Goal: Task Accomplishment & Management: Use online tool/utility

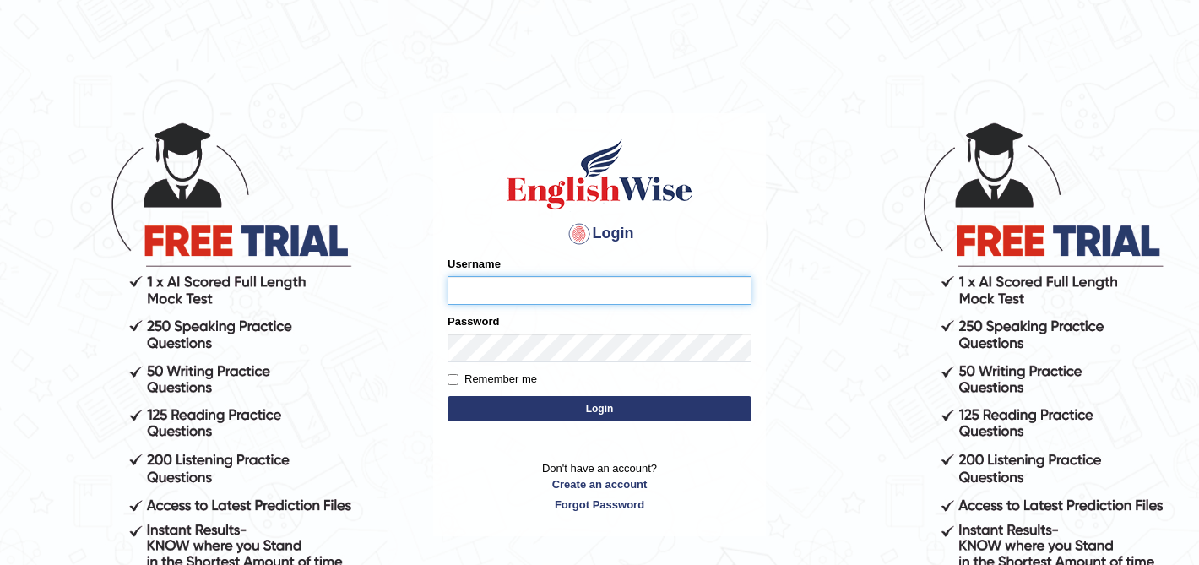
type input "Isha12"
click at [600, 412] on button "Login" at bounding box center [599, 408] width 304 height 25
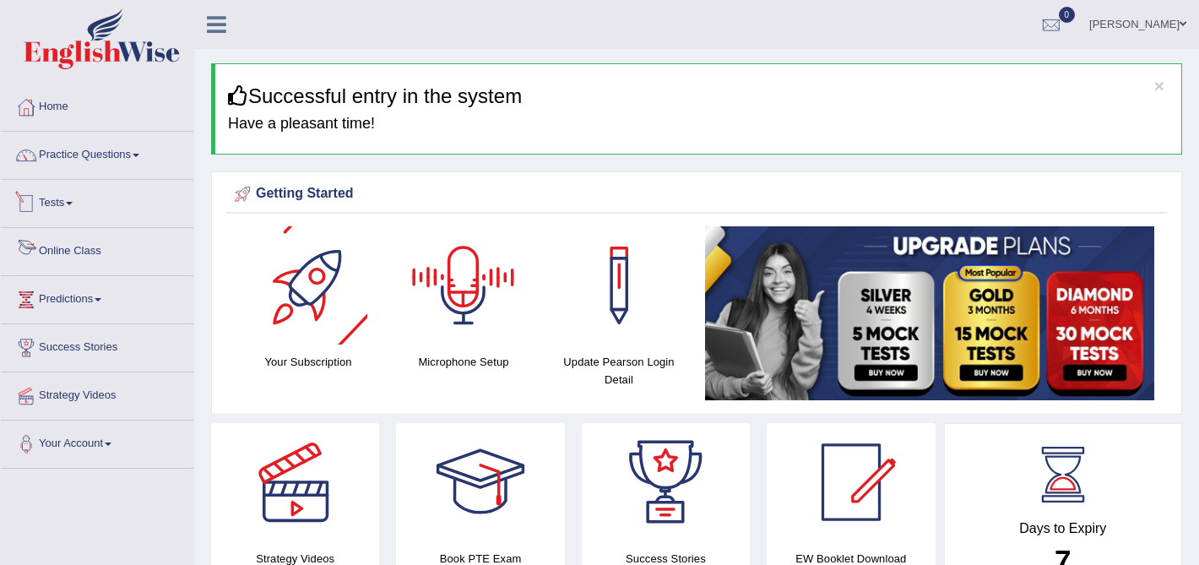
click at [64, 247] on link "Online Class" at bounding box center [97, 249] width 192 height 42
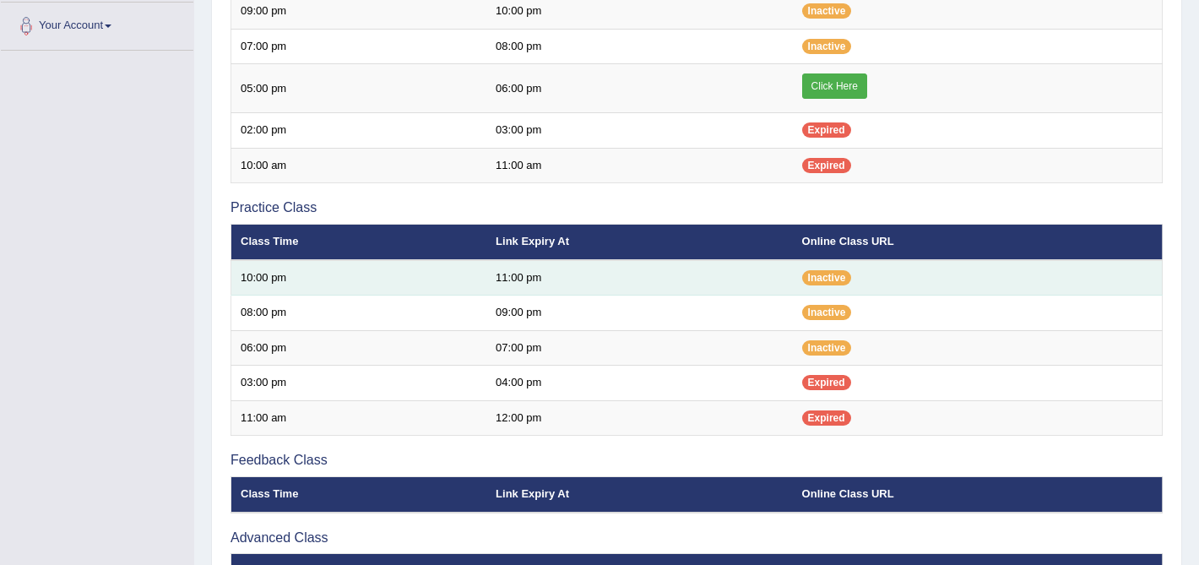
scroll to position [431, 0]
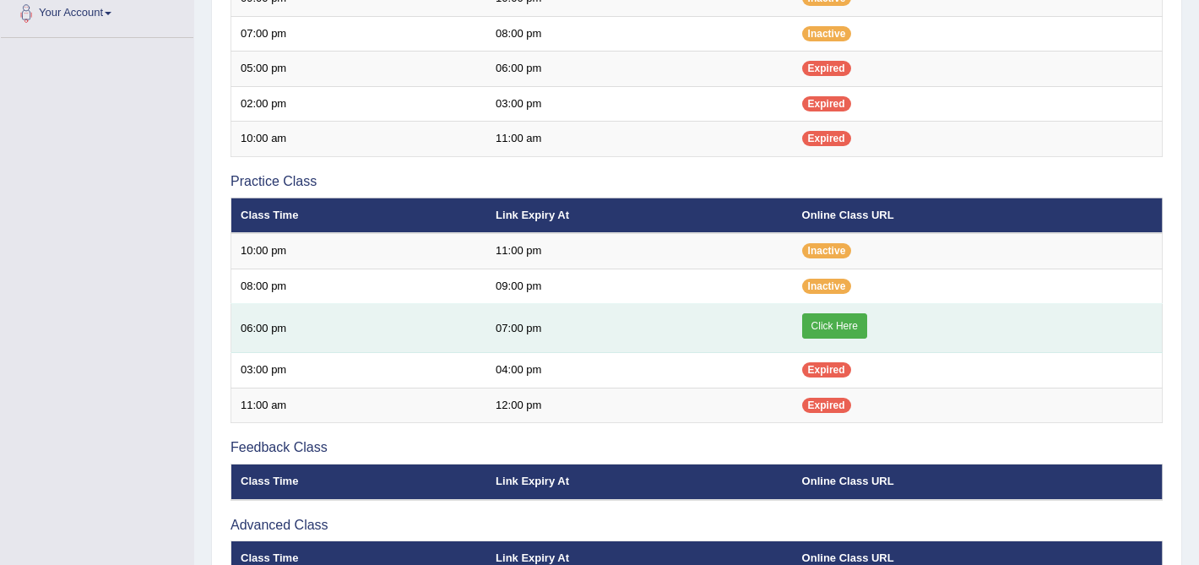
click at [848, 323] on link "Click Here" at bounding box center [834, 325] width 65 height 25
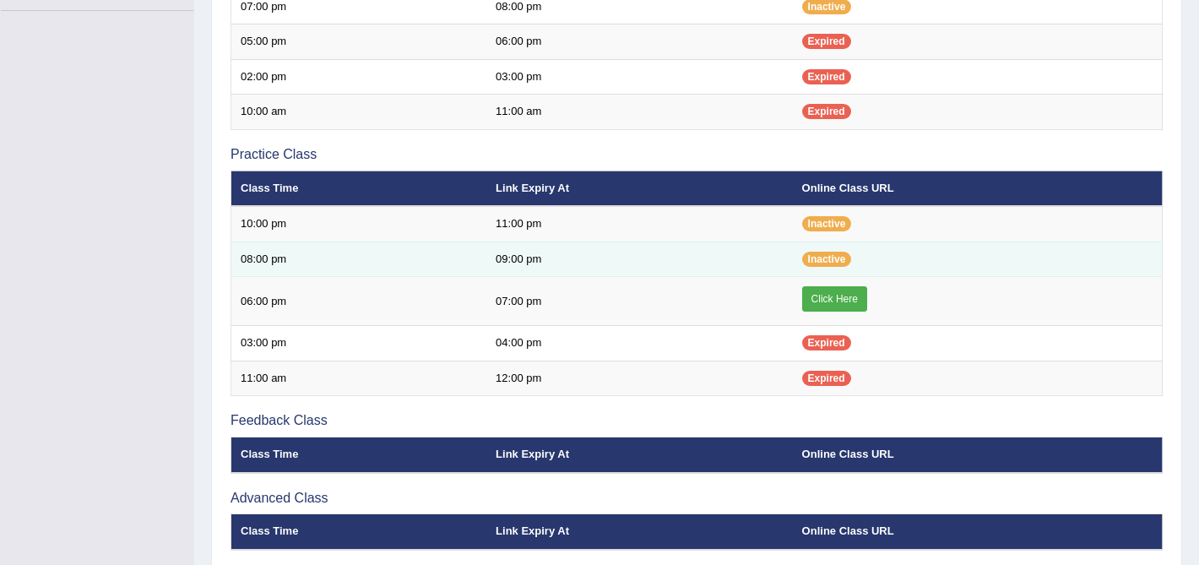
scroll to position [458, 0]
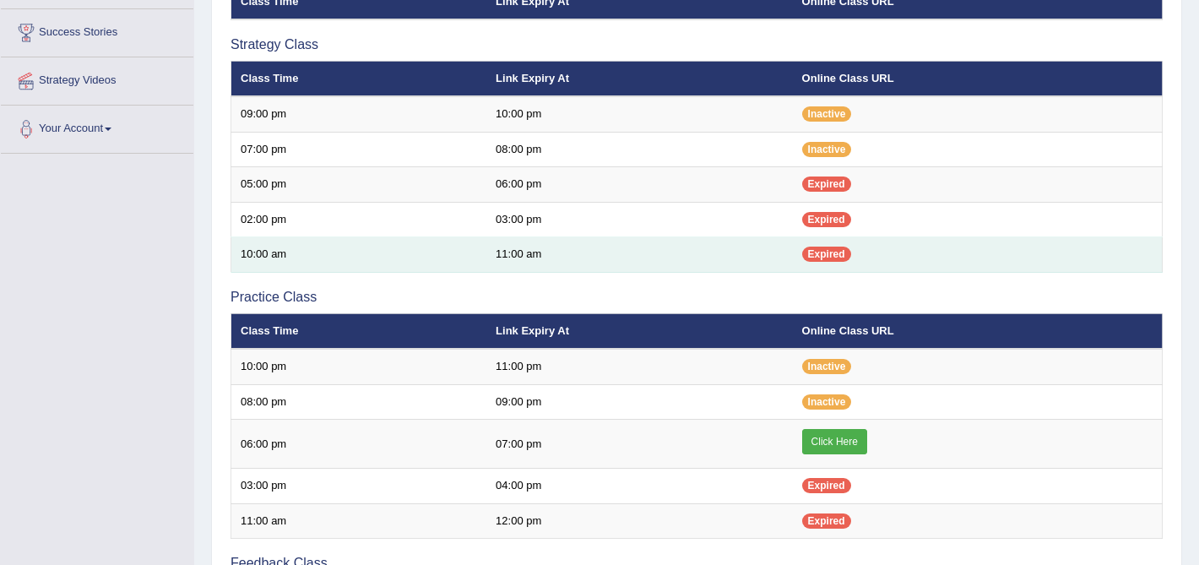
scroll to position [303, 0]
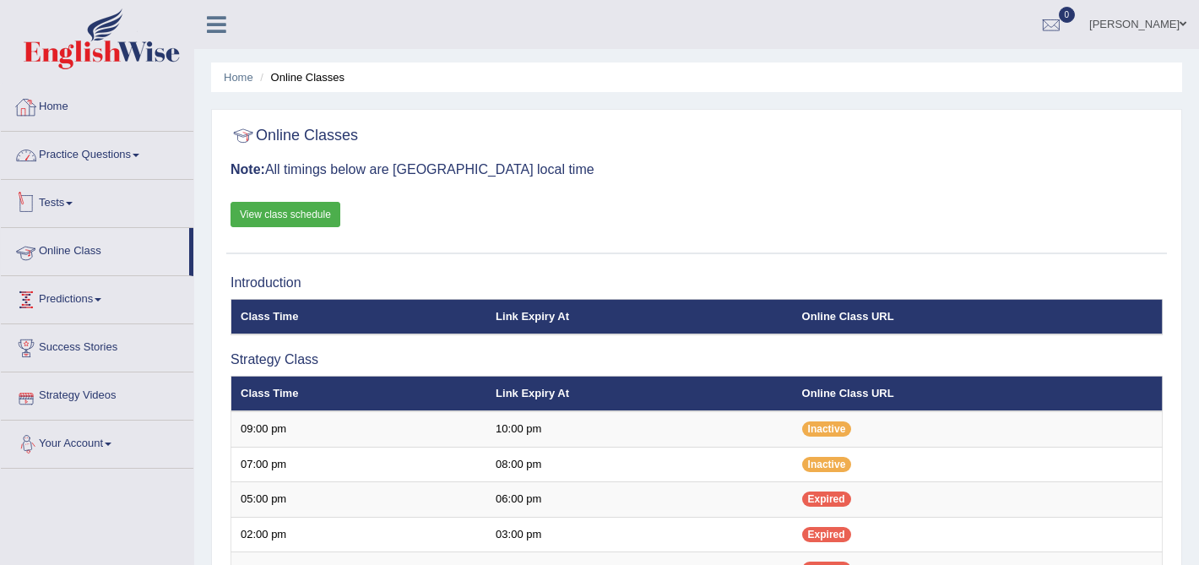
click at [63, 109] on link "Home" at bounding box center [97, 105] width 192 height 42
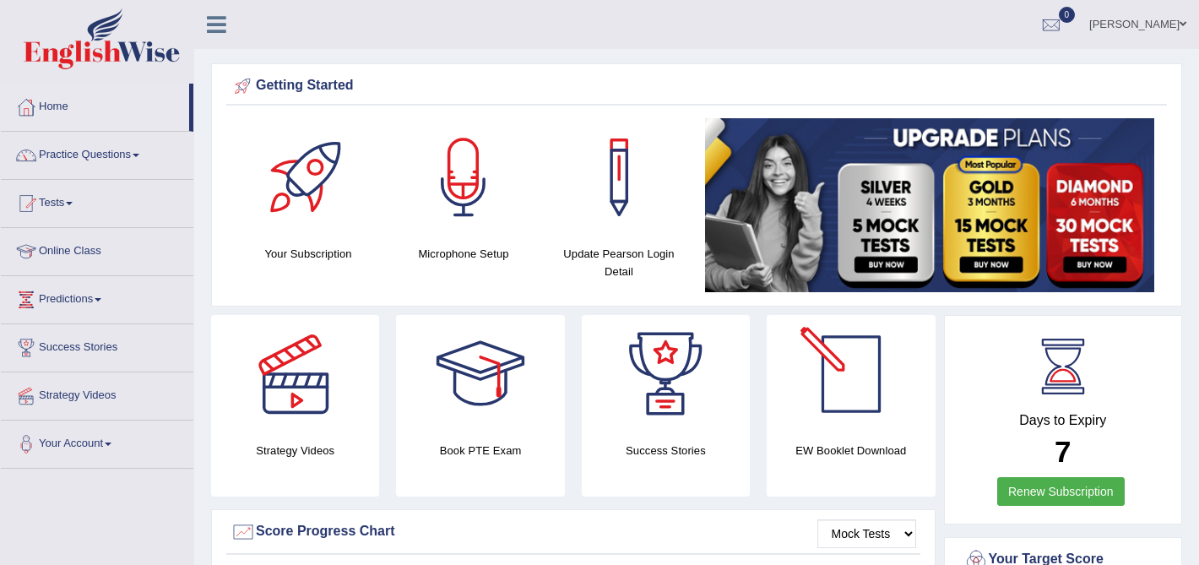
click at [867, 398] on div at bounding box center [851, 374] width 118 height 118
click at [62, 255] on link "Online Class" at bounding box center [97, 249] width 192 height 42
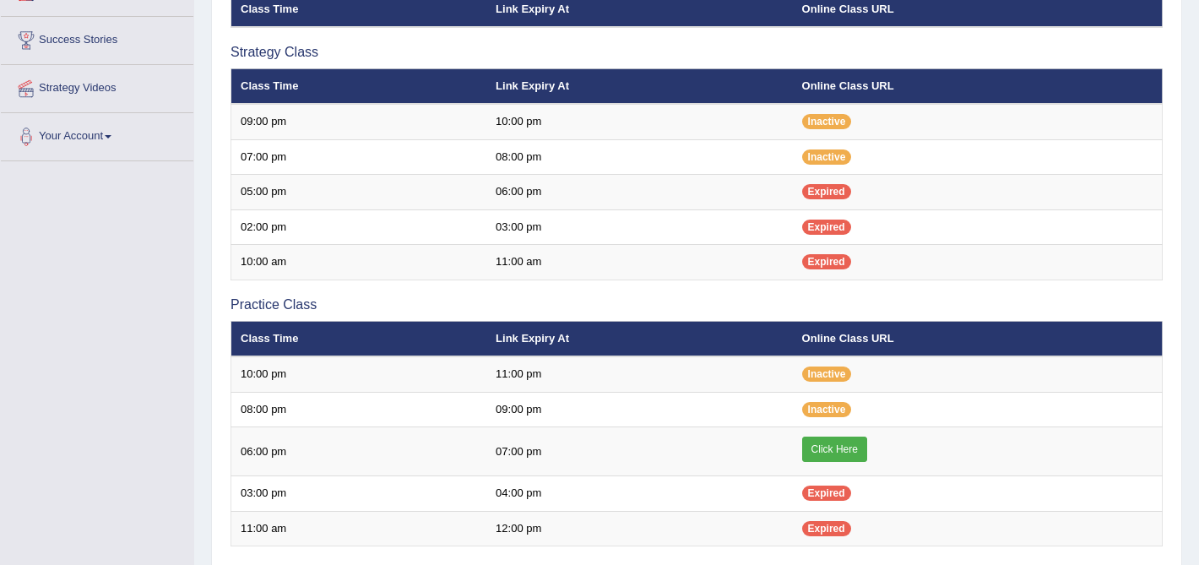
scroll to position [306, 0]
